Goal: Task Accomplishment & Management: Use online tool/utility

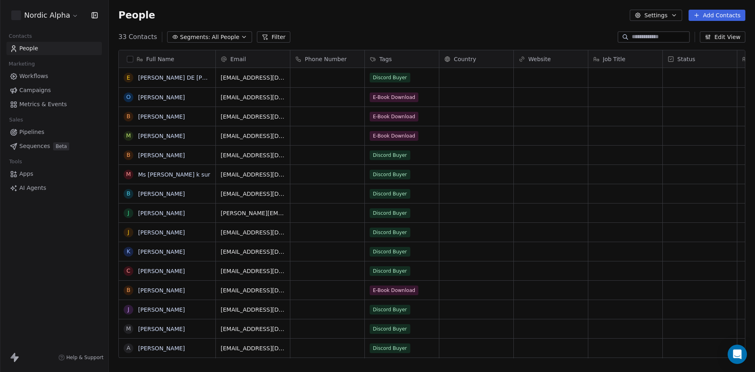
scroll to position [322, 640]
click at [388, 21] on div "People Settings Add Contacts" at bounding box center [432, 15] width 646 height 31
drag, startPoint x: 392, startPoint y: 21, endPoint x: 358, endPoint y: 23, distance: 33.5
click at [392, 20] on div "People Settings Add Contacts" at bounding box center [431, 15] width 627 height 11
click at [31, 79] on span "Workflows" at bounding box center [33, 76] width 29 height 8
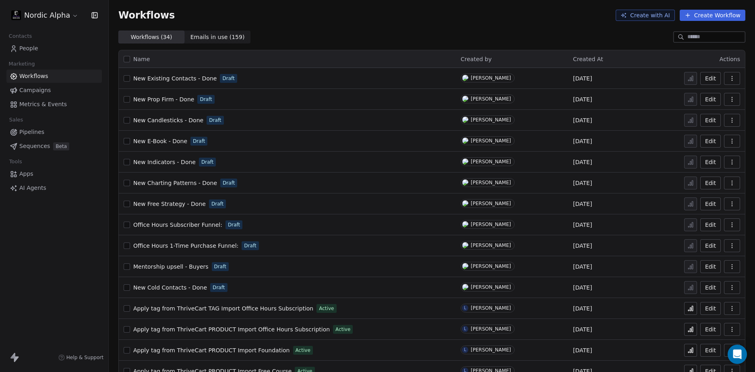
click at [374, 27] on div "Workflows Create with AI Create Workflow" at bounding box center [432, 15] width 646 height 31
click at [366, 30] on div "Workflows Create with AI Create Workflow" at bounding box center [432, 15] width 646 height 31
click at [357, 29] on div "Workflows Create with AI Create Workflow" at bounding box center [432, 15] width 646 height 31
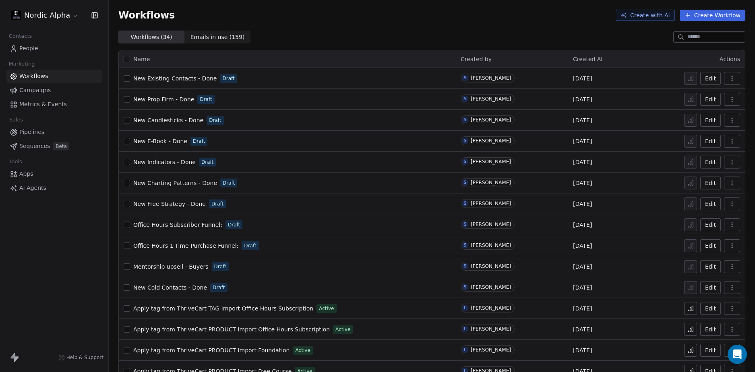
click at [357, 29] on div "Workflows Create with AI Create Workflow" at bounding box center [432, 15] width 646 height 31
click at [348, 17] on div "Workflows Create with AI Create Workflow" at bounding box center [431, 15] width 627 height 11
click at [349, 18] on div "Workflows Create with AI Create Workflow" at bounding box center [431, 15] width 627 height 11
click at [346, 23] on div "Workflows Create with AI Create Workflow" at bounding box center [432, 15] width 646 height 31
click at [336, 38] on div "Workflows ( 34 ) Workflows ( 34 ) Emails in use ( 159 ) Emails in use ( 159 )" at bounding box center [432, 37] width 646 height 13
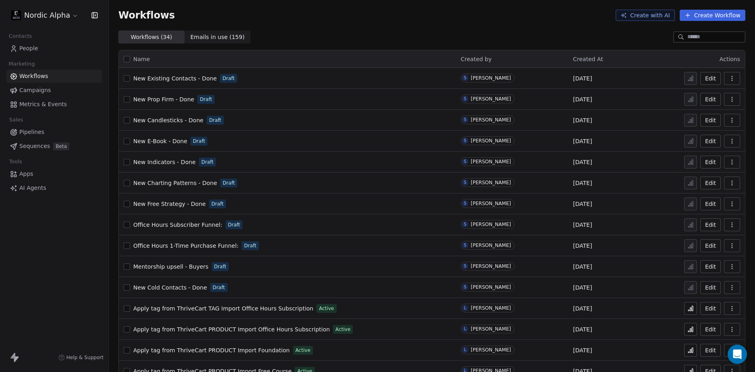
click at [252, 32] on div "Workflows ( 34 ) Workflows ( 34 ) Emails in use ( 159 ) Emails in use ( 159 )" at bounding box center [432, 37] width 646 height 13
click at [359, 31] on div "Workflows ( 34 ) Workflows ( 34 ) Emails in use ( 159 ) Emails in use ( 159 )" at bounding box center [432, 37] width 646 height 13
click at [353, 32] on div "Workflows ( 34 ) Workflows ( 34 ) Emails in use ( 159 ) Emails in use ( 159 )" at bounding box center [432, 37] width 646 height 13
